Goal: Information Seeking & Learning: Learn about a topic

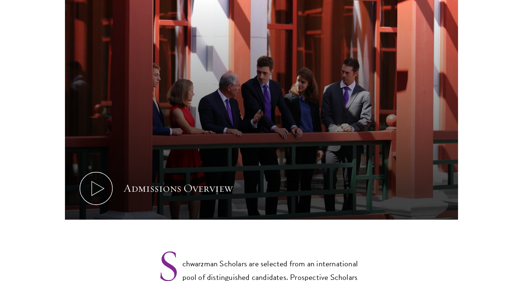
scroll to position [510, 0]
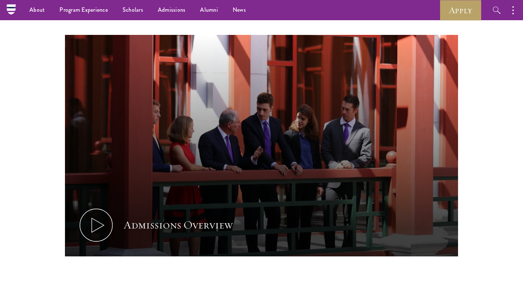
drag, startPoint x: 0, startPoint y: 0, endPoint x: 528, endPoint y: 41, distance: 529.8
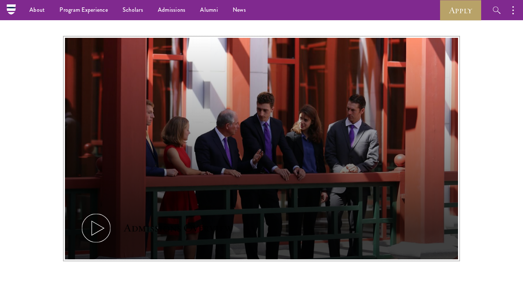
click at [94, 213] on icon at bounding box center [96, 227] width 33 height 33
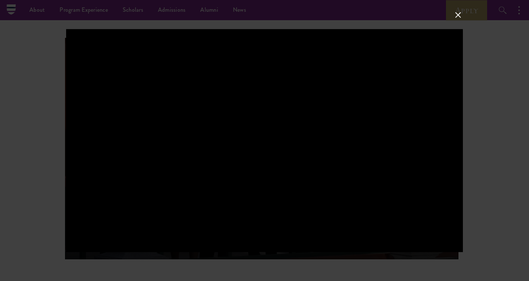
click at [458, 20] on div at bounding box center [264, 140] width 529 height 281
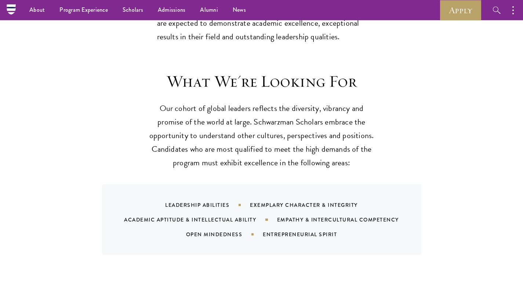
scroll to position [648, 0]
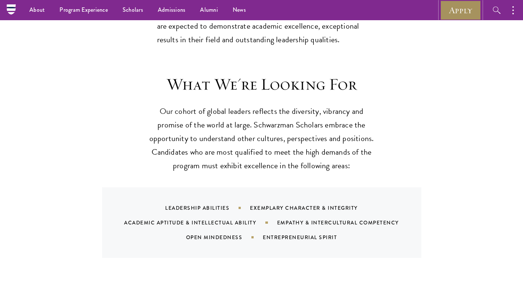
click at [455, 15] on link "Apply" at bounding box center [460, 10] width 41 height 20
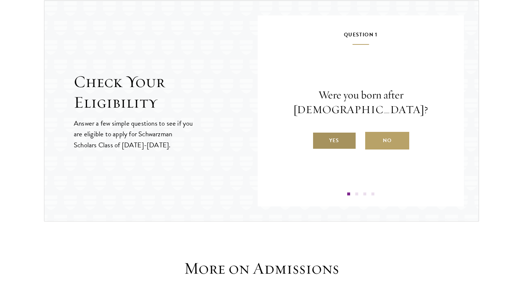
click at [334, 135] on label "Yes" at bounding box center [334, 141] width 44 height 18
click at [319, 135] on input "Yes" at bounding box center [315, 136] width 7 height 7
click at [330, 149] on label "Yes" at bounding box center [334, 141] width 44 height 18
click at [319, 139] on input "Yes" at bounding box center [315, 136] width 7 height 7
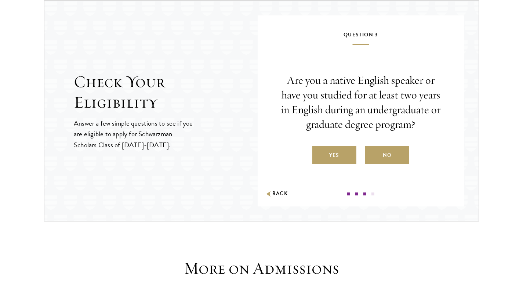
click at [330, 156] on label "Yes" at bounding box center [334, 155] width 44 height 18
click at [319, 154] on input "Yes" at bounding box center [315, 150] width 7 height 7
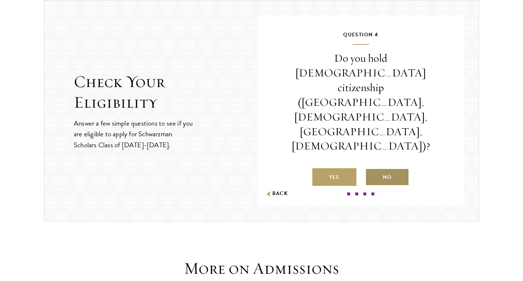
click at [396, 168] on label "No" at bounding box center [387, 177] width 44 height 18
click at [372, 169] on input "No" at bounding box center [368, 172] width 7 height 7
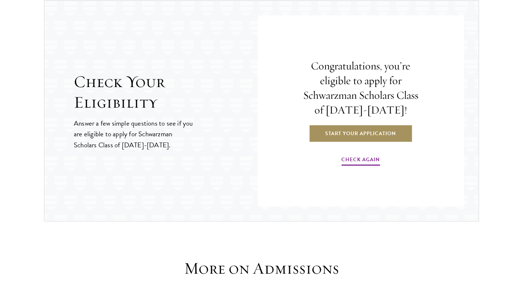
click at [366, 133] on link "Start Your Application" at bounding box center [361, 133] width 104 height 18
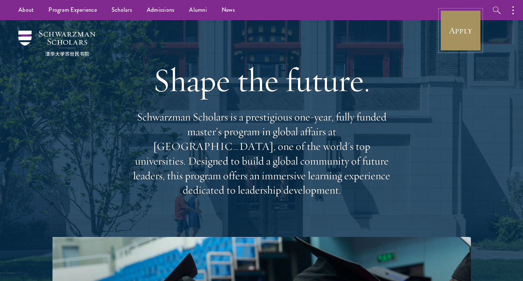
click at [460, 38] on link "Apply" at bounding box center [460, 30] width 41 height 41
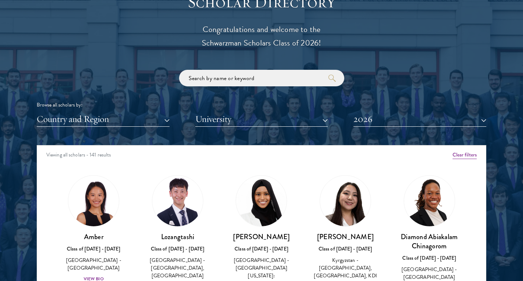
scroll to position [857, 0]
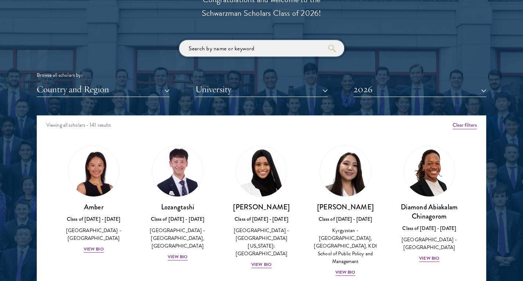
click at [238, 49] on input "search" at bounding box center [261, 48] width 165 height 17
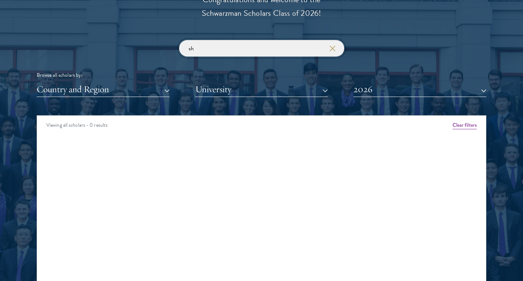
type input "s"
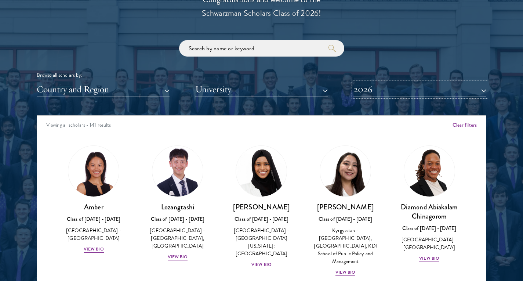
click at [370, 89] on button "2026" at bounding box center [419, 89] width 133 height 15
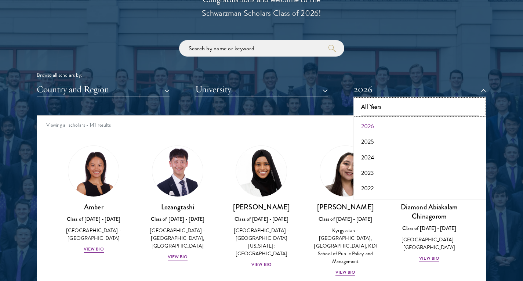
click at [370, 108] on button "All Years" at bounding box center [420, 106] width 128 height 15
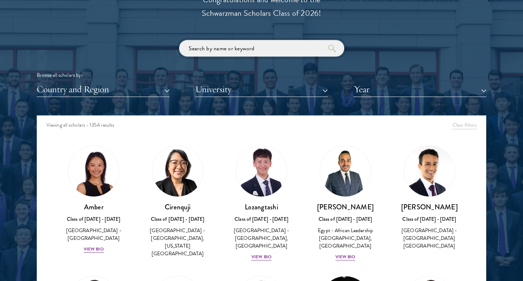
click at [233, 48] on input "search" at bounding box center [261, 48] width 165 height 17
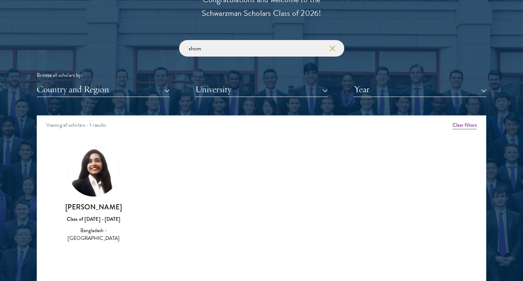
click at [96, 177] on img at bounding box center [93, 171] width 51 height 51
click at [89, 172] on img at bounding box center [93, 171] width 51 height 51
click at [94, 211] on h3 "[PERSON_NAME]" at bounding box center [93, 206] width 69 height 9
drag, startPoint x: 214, startPoint y: 51, endPoint x: 167, endPoint y: 40, distance: 47.4
click at [167, 40] on div "shom Browse all scholars by: Country and Region All Countries and Regions [GEOG…" at bounding box center [262, 68] width 450 height 57
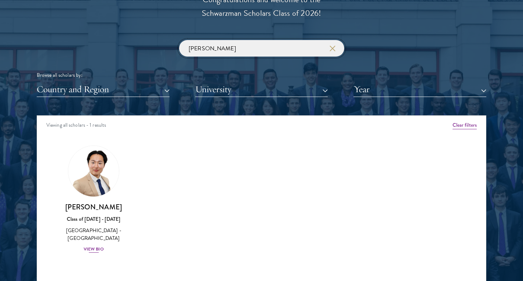
type input "[PERSON_NAME]"
click at [97, 172] on img at bounding box center [94, 172] width 56 height 56
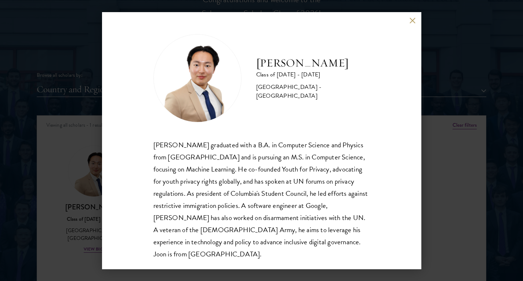
click at [410, 21] on button at bounding box center [413, 21] width 6 height 6
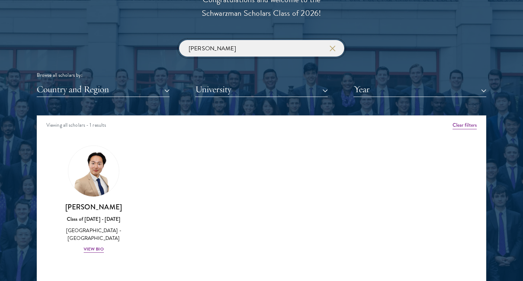
click at [213, 50] on input "[PERSON_NAME]" at bounding box center [261, 48] width 165 height 17
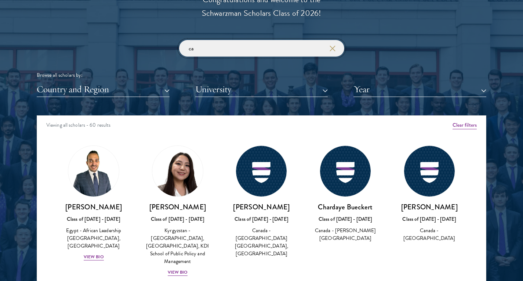
type input "c"
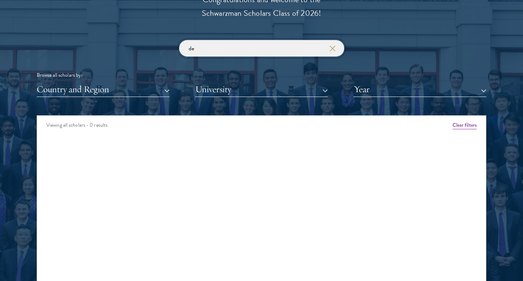
type input "d"
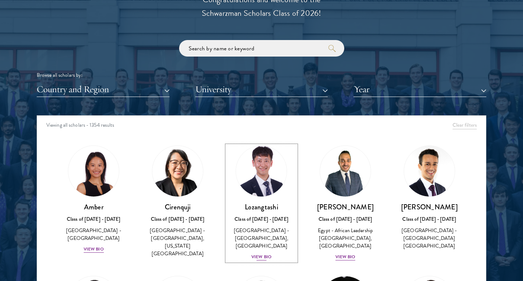
click at [265, 169] on img at bounding box center [262, 172] width 56 height 56
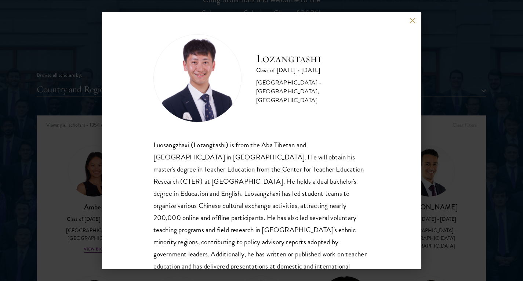
click at [412, 21] on button at bounding box center [413, 21] width 6 height 6
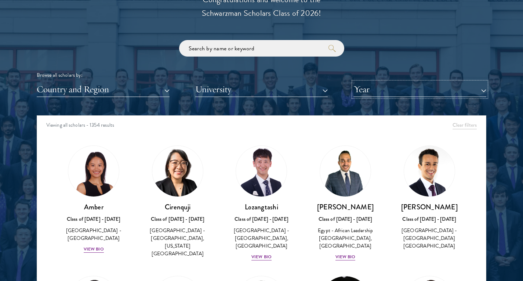
click at [431, 89] on button "Year" at bounding box center [419, 89] width 133 height 15
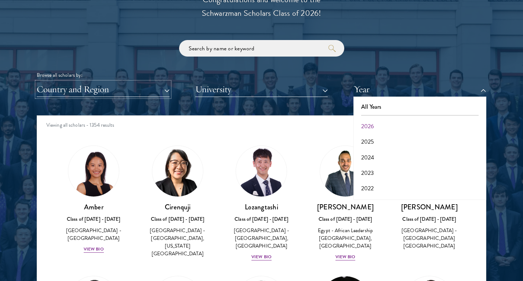
click at [149, 91] on button "Country and Region" at bounding box center [103, 89] width 133 height 15
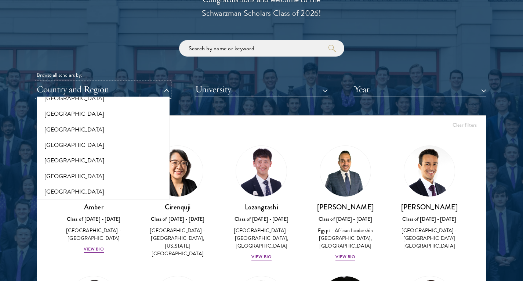
scroll to position [1046, 0]
click at [65, 154] on button "[GEOGRAPHIC_DATA]" at bounding box center [103, 160] width 128 height 15
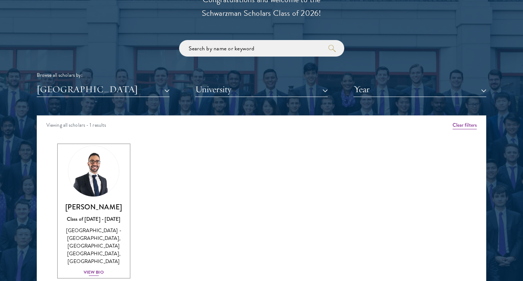
click at [101, 171] on img at bounding box center [94, 172] width 56 height 56
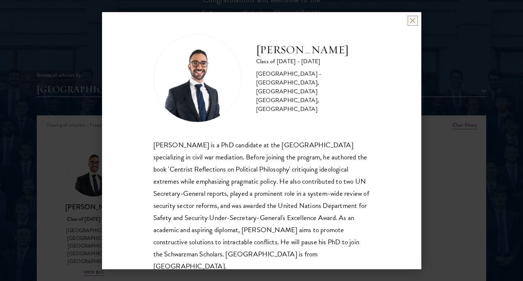
click at [412, 22] on button at bounding box center [413, 21] width 6 height 6
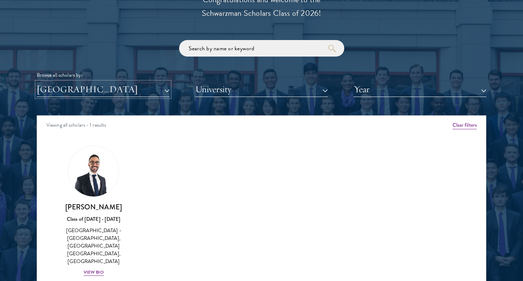
click at [132, 88] on button "[GEOGRAPHIC_DATA]" at bounding box center [103, 89] width 133 height 15
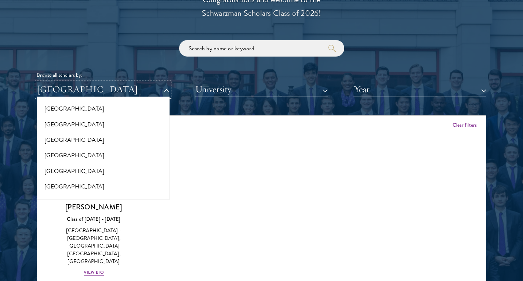
scroll to position [817, 0]
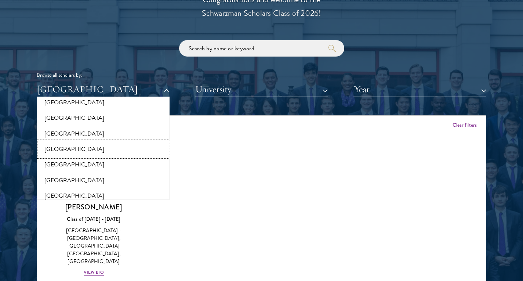
click at [53, 151] on button "[GEOGRAPHIC_DATA]" at bounding box center [103, 148] width 128 height 15
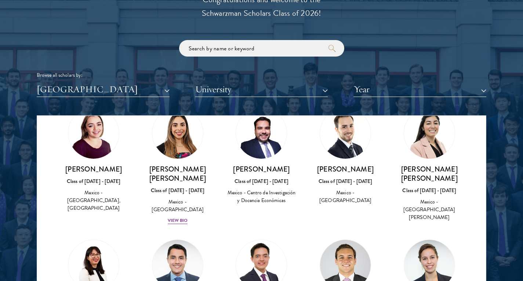
scroll to position [38, 0]
click at [181, 141] on img at bounding box center [178, 133] width 56 height 56
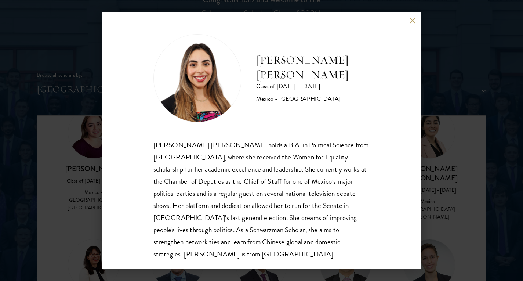
click at [415, 22] on button at bounding box center [413, 21] width 6 height 6
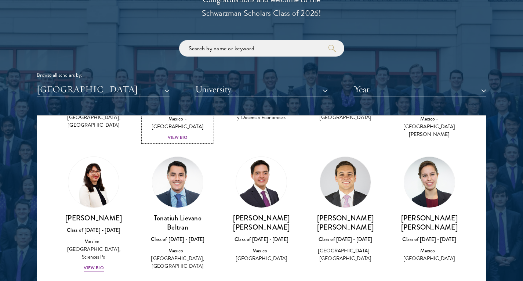
scroll to position [121, 0]
click at [445, 184] on img at bounding box center [429, 182] width 51 height 51
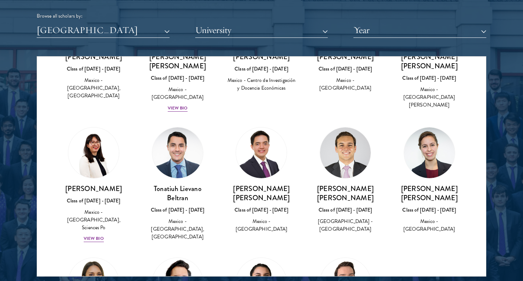
scroll to position [86, 0]
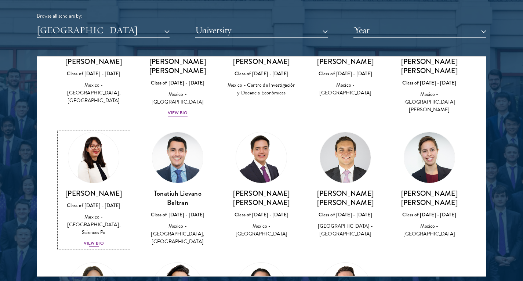
click at [85, 158] on img at bounding box center [94, 158] width 56 height 56
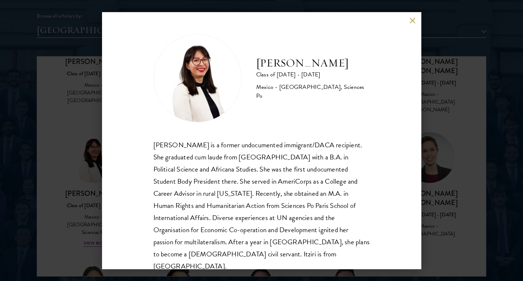
click at [411, 21] on button at bounding box center [413, 21] width 6 height 6
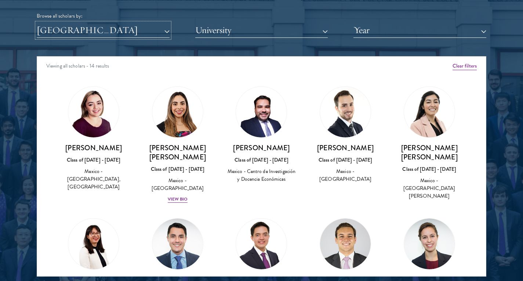
click at [146, 29] on button "[GEOGRAPHIC_DATA]" at bounding box center [103, 30] width 133 height 15
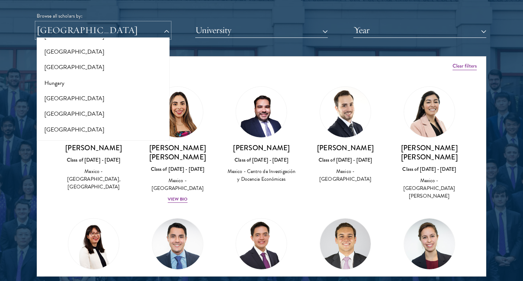
scroll to position [529, 0]
click at [94, 104] on button "[GEOGRAPHIC_DATA]" at bounding box center [103, 98] width 128 height 15
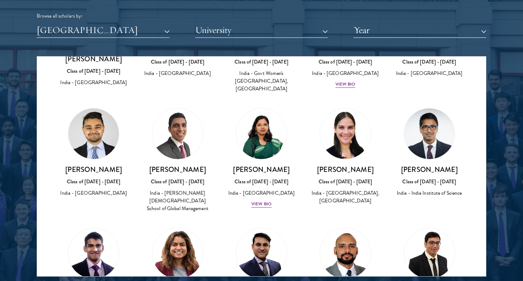
scroll to position [584, 0]
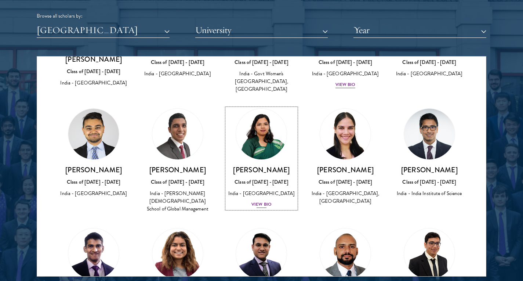
click at [255, 113] on img at bounding box center [262, 134] width 56 height 56
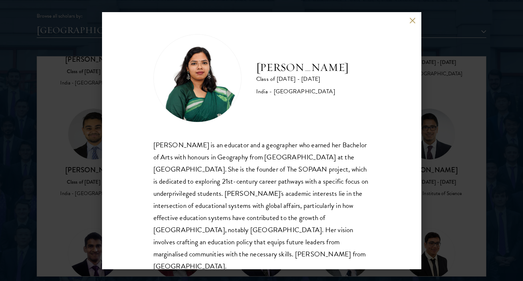
scroll to position [13, 0]
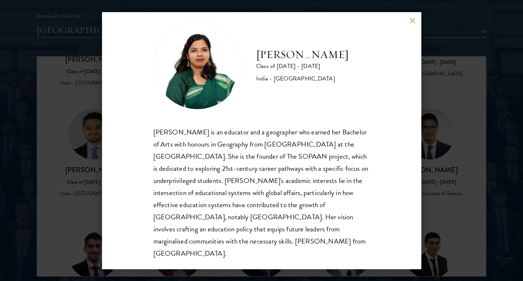
click at [413, 21] on button at bounding box center [413, 21] width 6 height 6
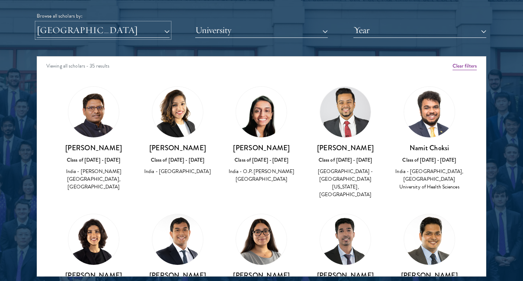
click at [148, 29] on button "[GEOGRAPHIC_DATA]" at bounding box center [103, 30] width 133 height 15
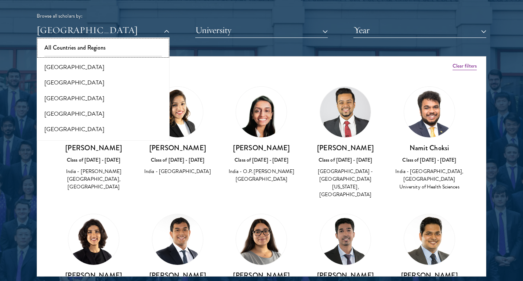
click at [90, 47] on button "All Countries and Regions" at bounding box center [103, 47] width 128 height 15
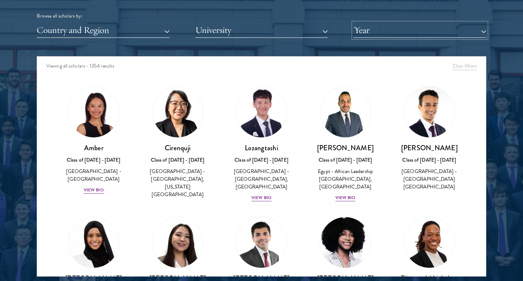
click at [403, 26] on button "Year" at bounding box center [419, 30] width 133 height 15
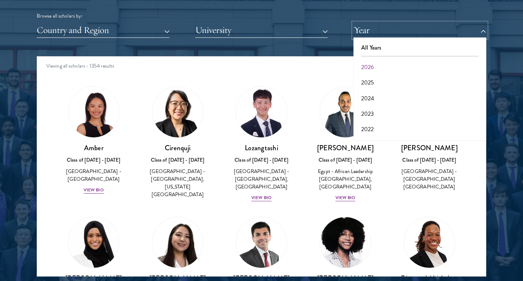
click at [471, 29] on button "Year" at bounding box center [419, 30] width 133 height 15
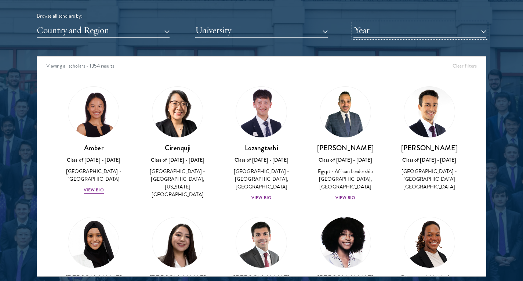
click at [480, 30] on button "Year" at bounding box center [419, 30] width 133 height 15
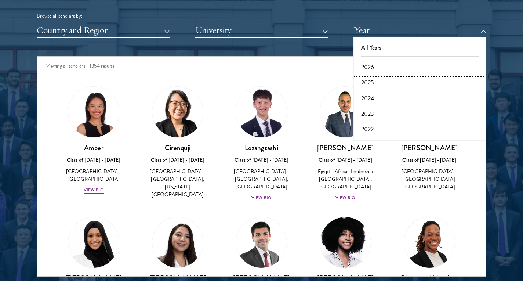
click at [371, 66] on button "2026" at bounding box center [420, 66] width 128 height 15
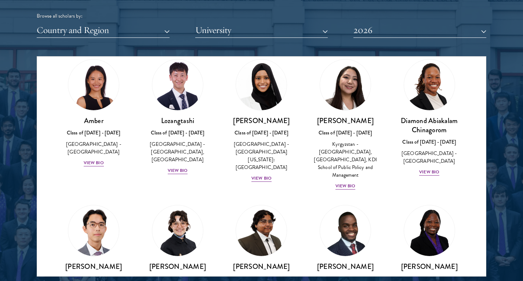
scroll to position [28, 0]
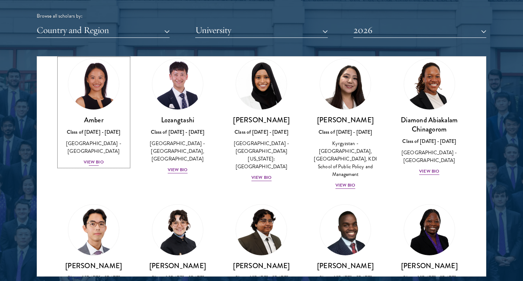
click at [88, 87] on img at bounding box center [94, 85] width 56 height 56
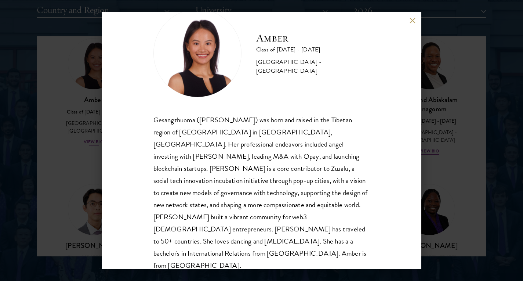
scroll to position [937, 0]
click at [410, 18] on button at bounding box center [413, 21] width 6 height 6
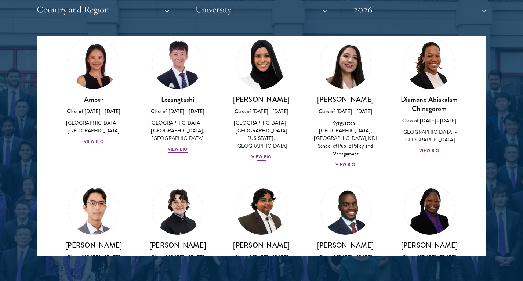
click at [263, 72] on img at bounding box center [262, 64] width 56 height 56
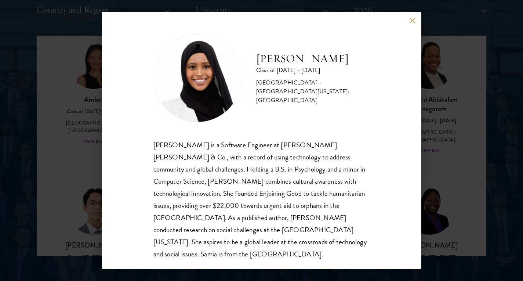
scroll to position [1, 0]
click at [413, 21] on button at bounding box center [413, 21] width 6 height 6
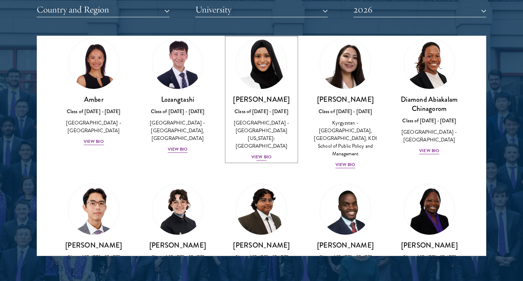
click at [272, 152] on div "[PERSON_NAME] Class of [DATE] - [DATE] [GEOGRAPHIC_DATA] - [GEOGRAPHIC_DATA][US…" at bounding box center [261, 128] width 69 height 66
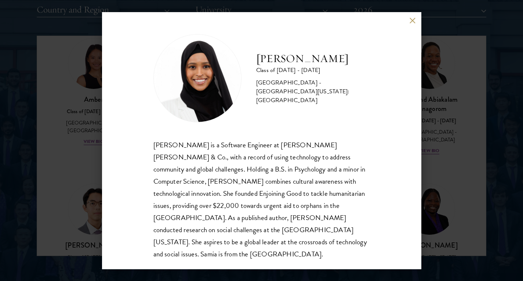
click at [413, 21] on button at bounding box center [413, 21] width 6 height 6
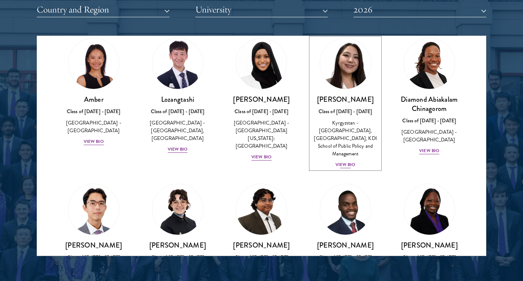
click at [344, 83] on img at bounding box center [346, 64] width 56 height 56
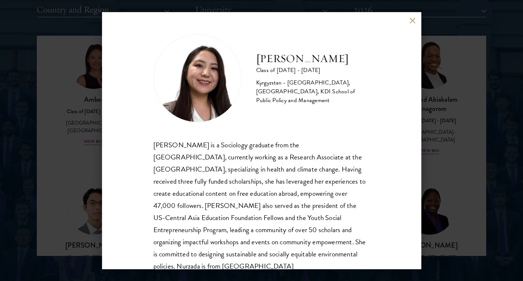
click at [411, 19] on button at bounding box center [413, 21] width 6 height 6
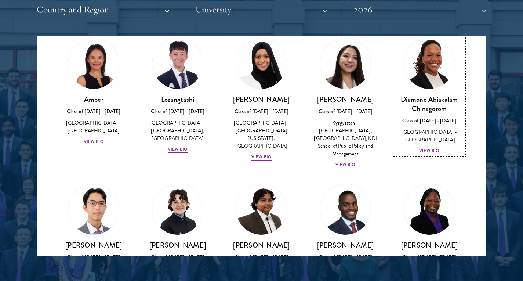
click at [432, 76] on img at bounding box center [430, 64] width 56 height 56
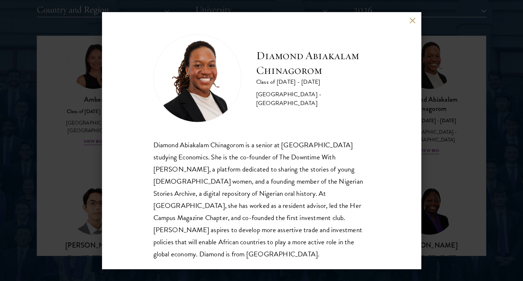
click at [413, 21] on button at bounding box center [413, 21] width 6 height 6
